Goal: Task Accomplishment & Management: Use online tool/utility

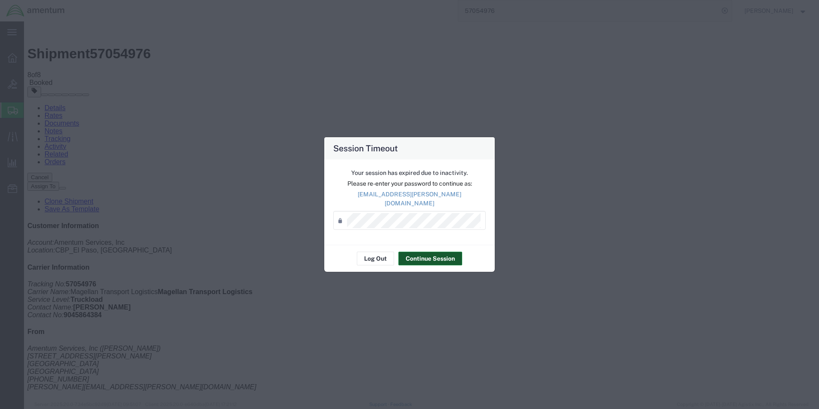
click at [423, 252] on button "Continue Session" at bounding box center [431, 259] width 64 height 14
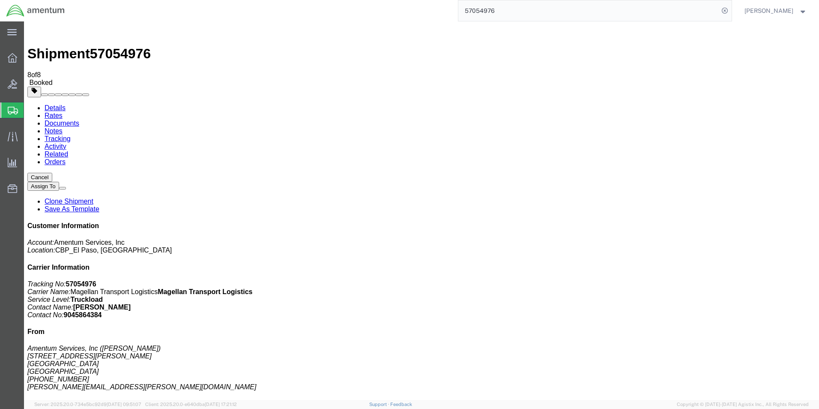
click at [0, 0] on span "Create from Template" at bounding box center [0, 0] width 0 height 0
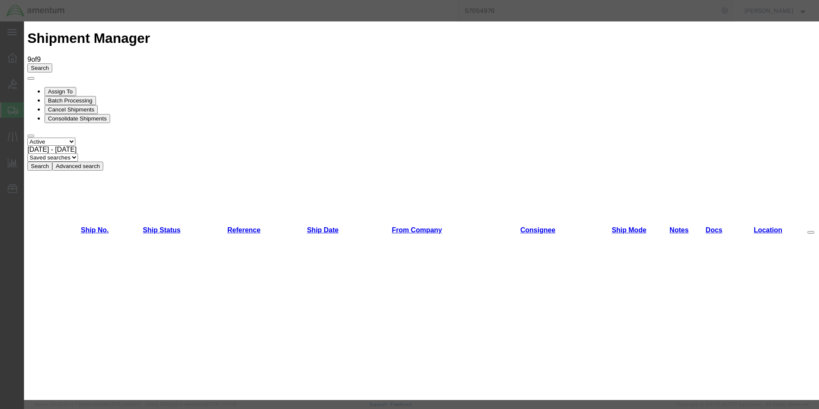
scroll to position [214, 0]
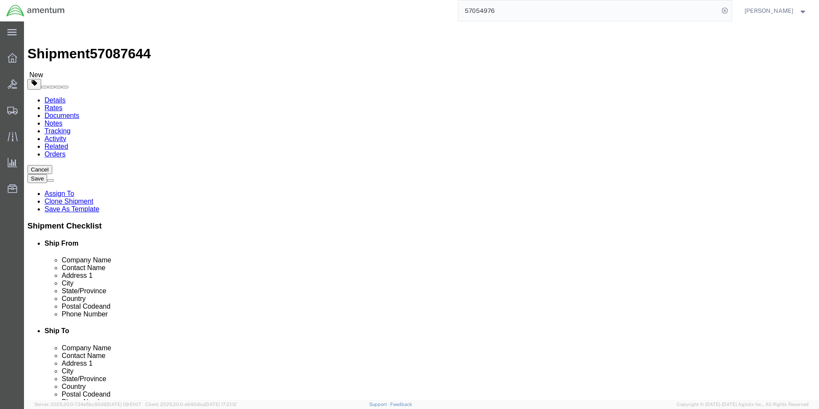
select select "49831"
select select "49927"
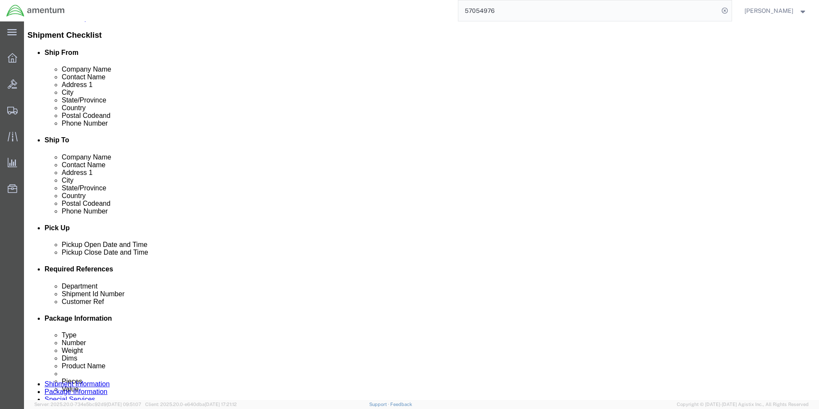
scroll to position [257, 0]
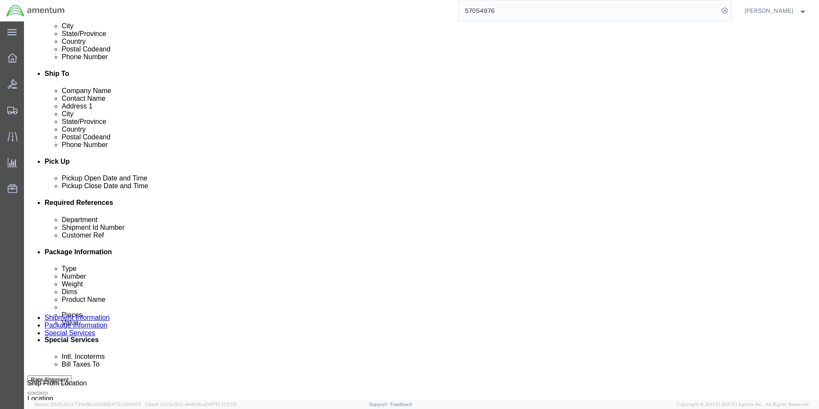
click input "6030/6028/6031"
type input "613-010644"
click div "Shipping Mode (Optional)"
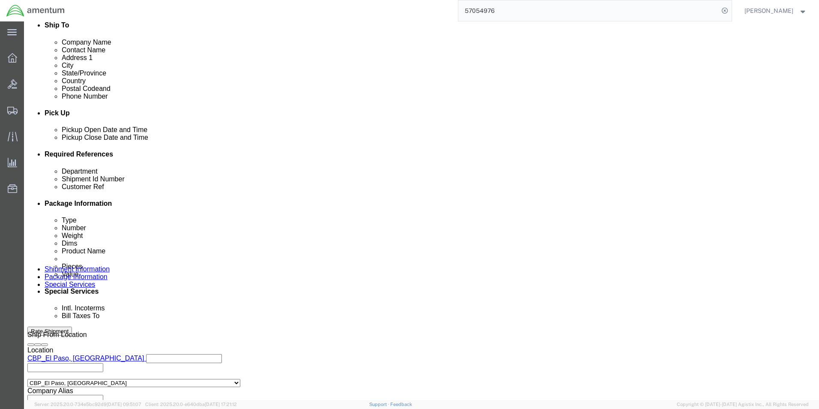
scroll to position [357, 0]
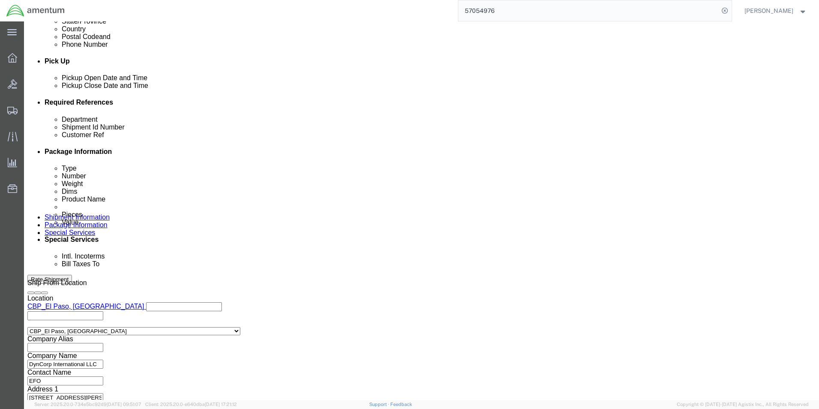
click button "Continue"
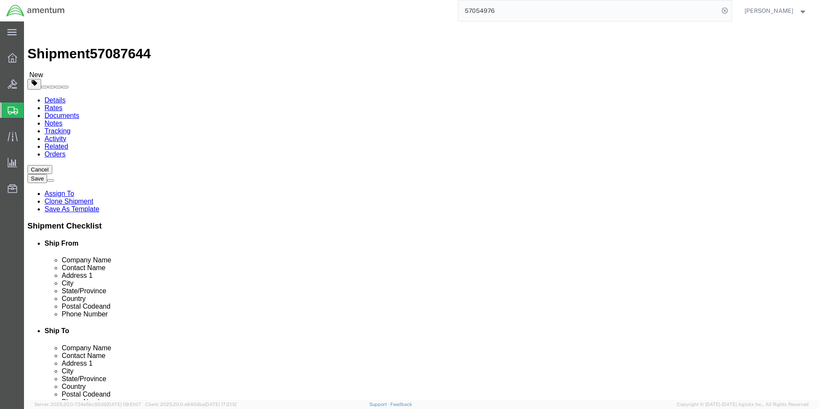
click select "Select Bale(s) Basket(s) Bolt(s) Bottle(s) Buckets Bulk Bundle(s) Can(s) Cardbo…"
select select "YRPK"
click select "Select Bale(s) Basket(s) Bolt(s) Bottle(s) Buckets Bulk Bundle(s) Can(s) Cardbo…"
click input "1.00"
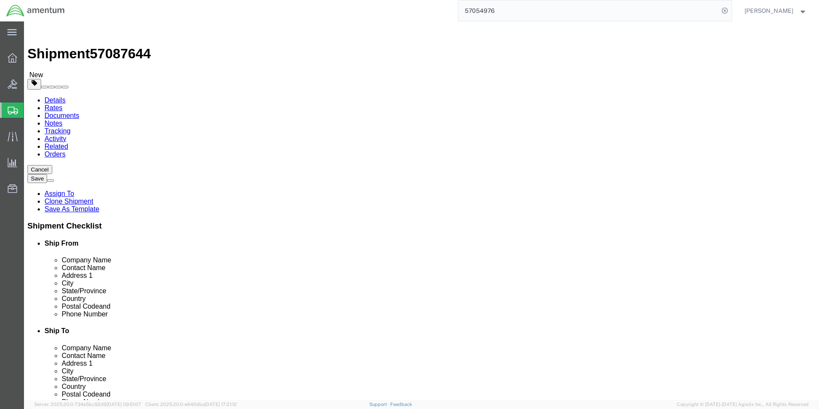
type input "5.20"
click dd "4.00 Each"
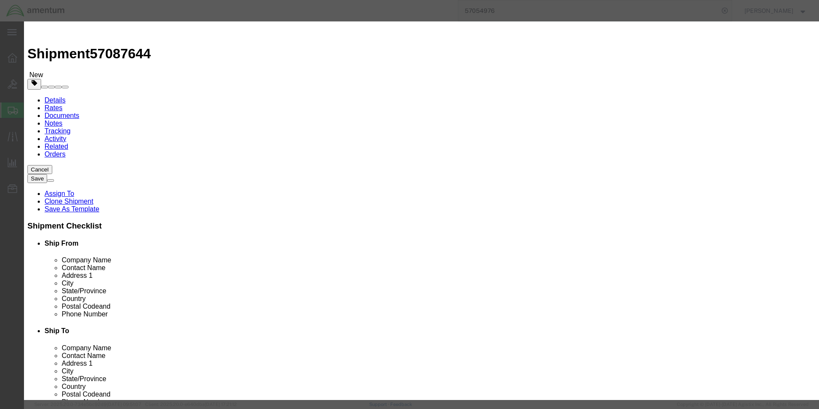
click input "4.00"
type input "3.00"
type input "225"
click input "225"
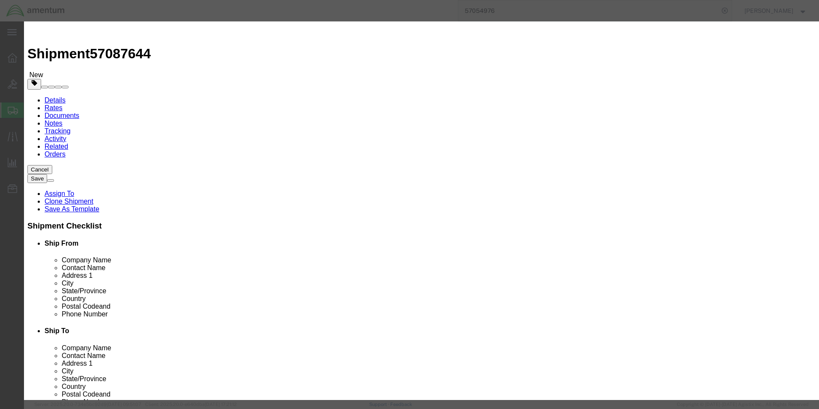
click button "Save & Close"
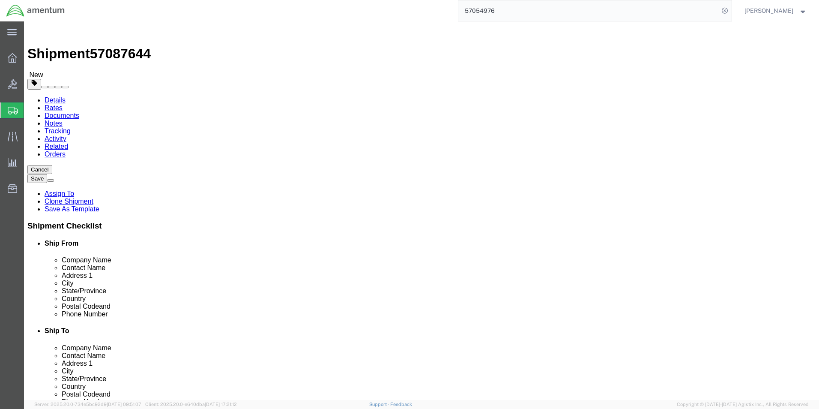
click input "5.20"
type input "1.71"
click div "Package Content # 1 1 x Your Packaging Package Type Select Bale(s) Basket(s) Bo…"
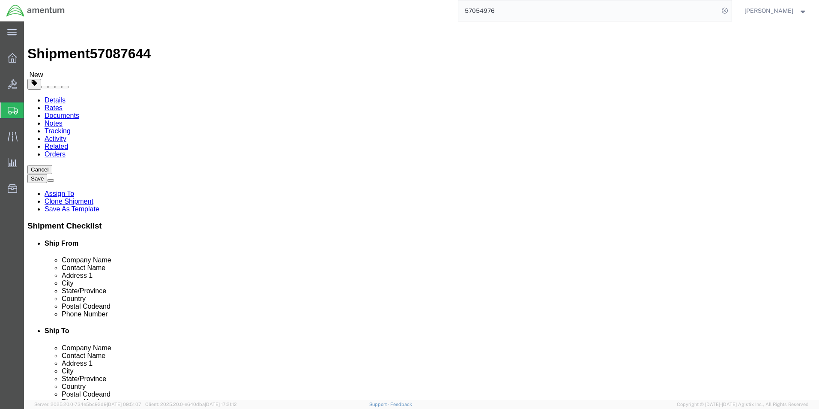
click button "Continue"
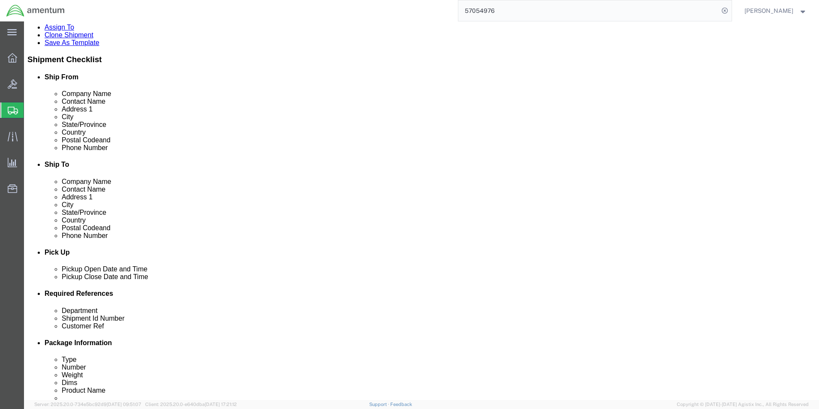
scroll to position [171, 0]
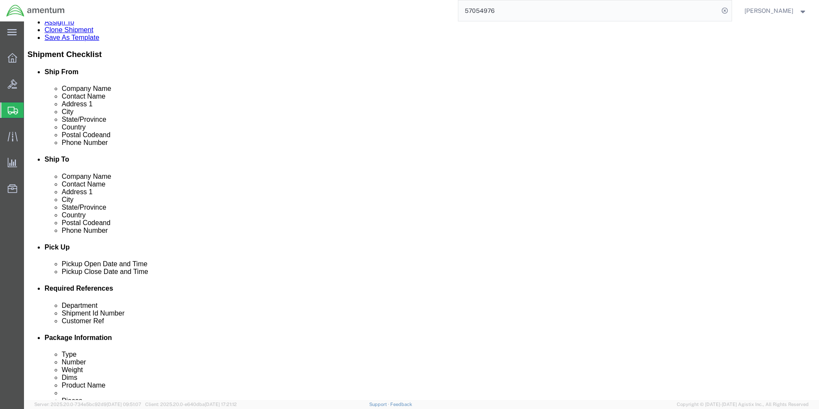
click select "Select 6118.03.03.2219.000.DPA.0000 6118.03.03.2219.000.SOC.0000 6118.03.03.221…"
select select "96760"
click select "Select 6118.03.03.2219.000.DPA.0000 6118.03.03.2219.000.SOC.0000 6118.03.03.221…"
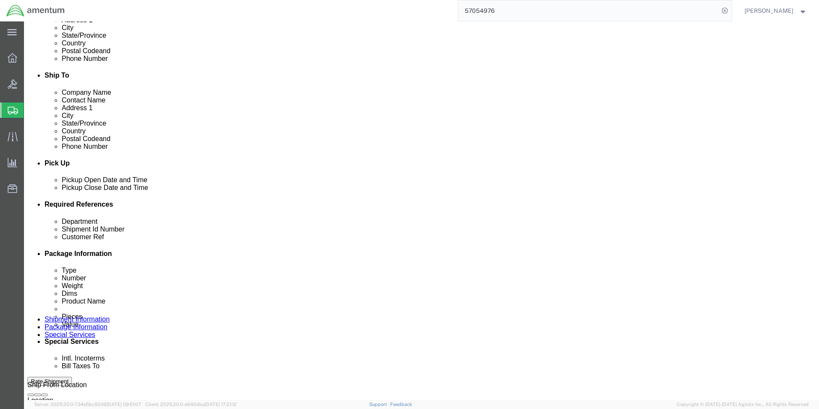
scroll to position [257, 0]
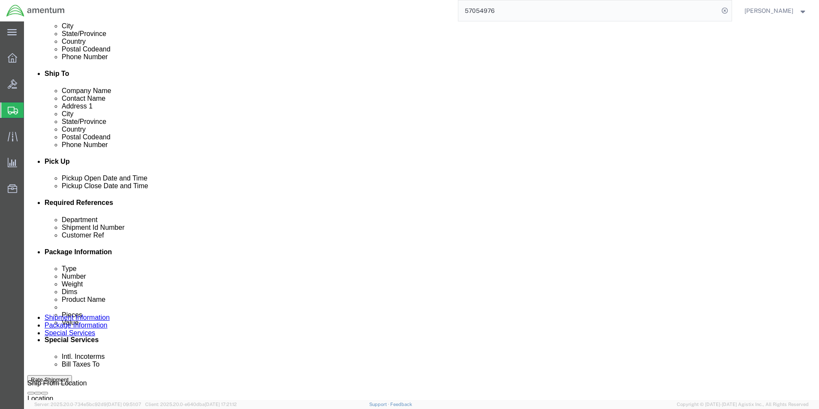
click button "Rate Shipment"
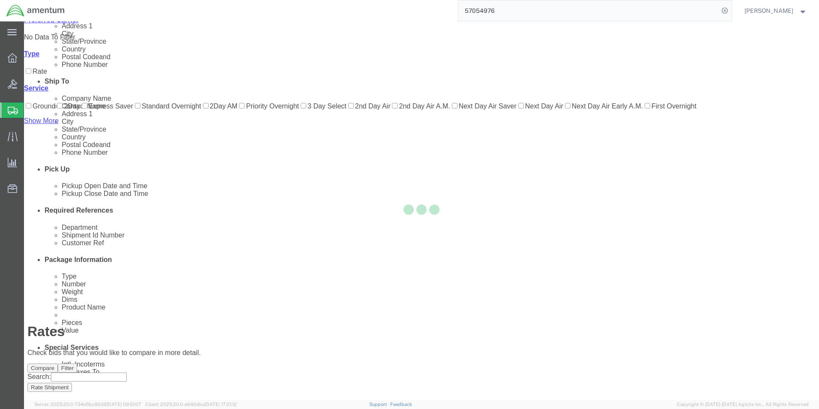
scroll to position [18, 0]
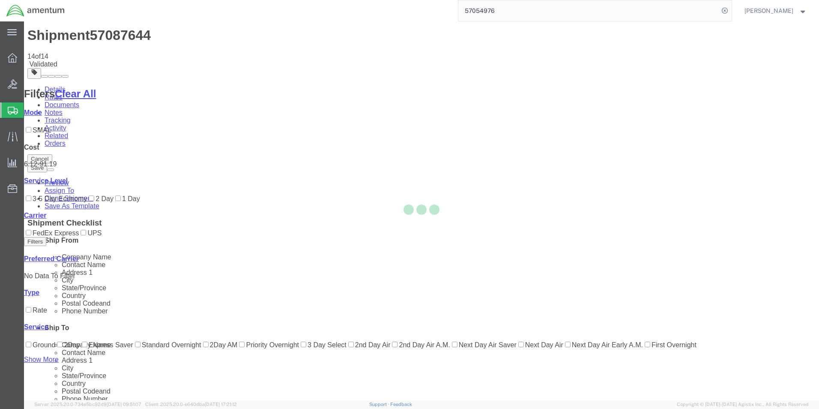
scroll to position [0, 0]
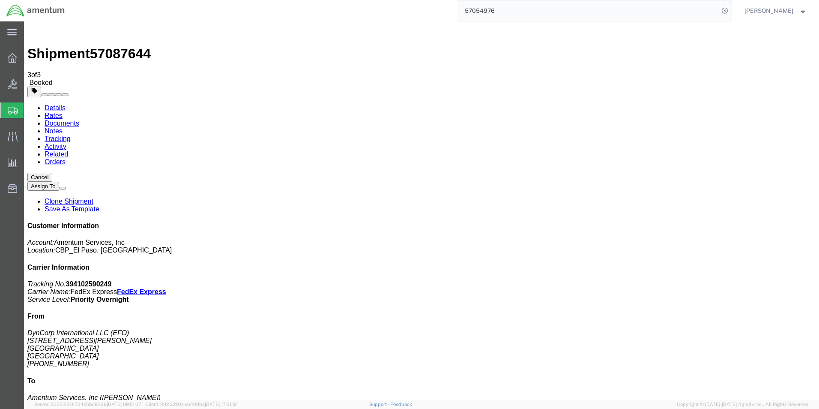
drag, startPoint x: 80, startPoint y: 150, endPoint x: 582, endPoint y: 266, distance: 515.5
